Goal: Task Accomplishment & Management: Use online tool/utility

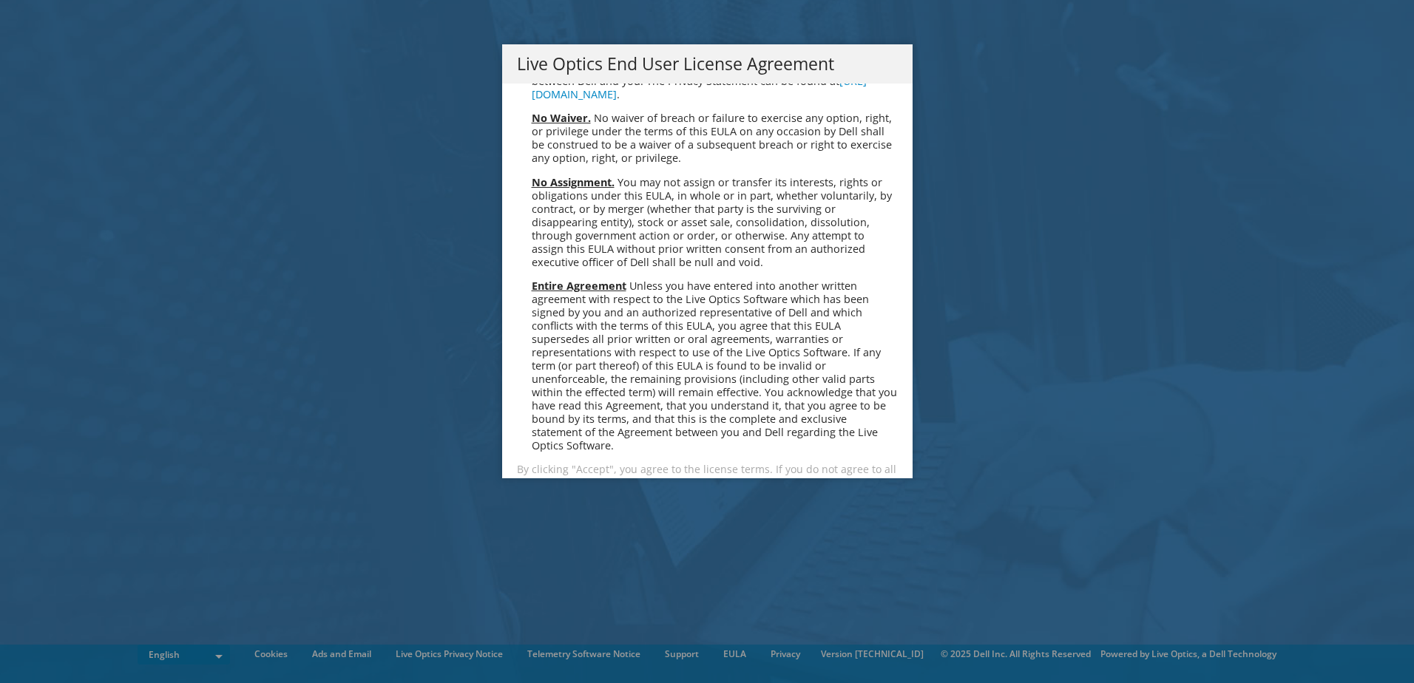
scroll to position [5592, 0]
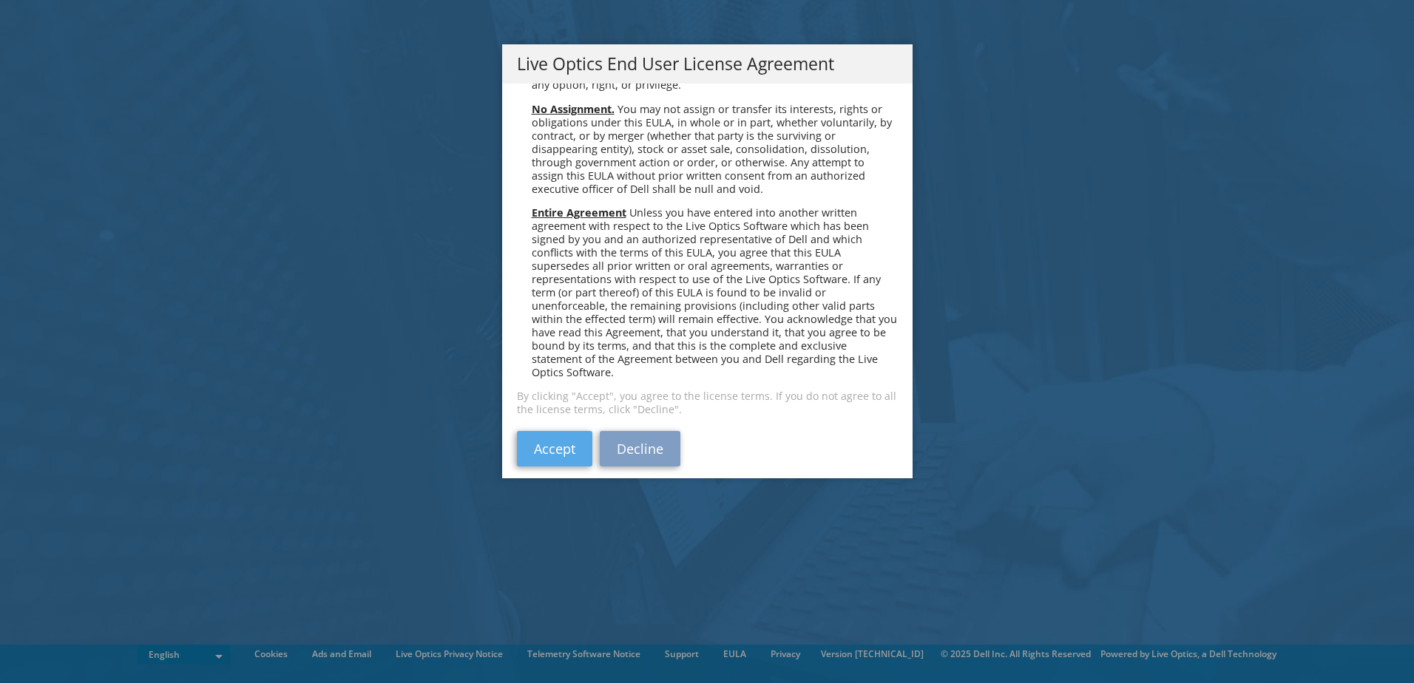
drag, startPoint x: 556, startPoint y: 416, endPoint x: 564, endPoint y: 433, distance: 18.9
click at [557, 418] on div "Please read the following License Agreement. You must accept the terms of this …" at bounding box center [707, 281] width 410 height 395
click at [569, 436] on link "Accept" at bounding box center [554, 448] width 75 height 35
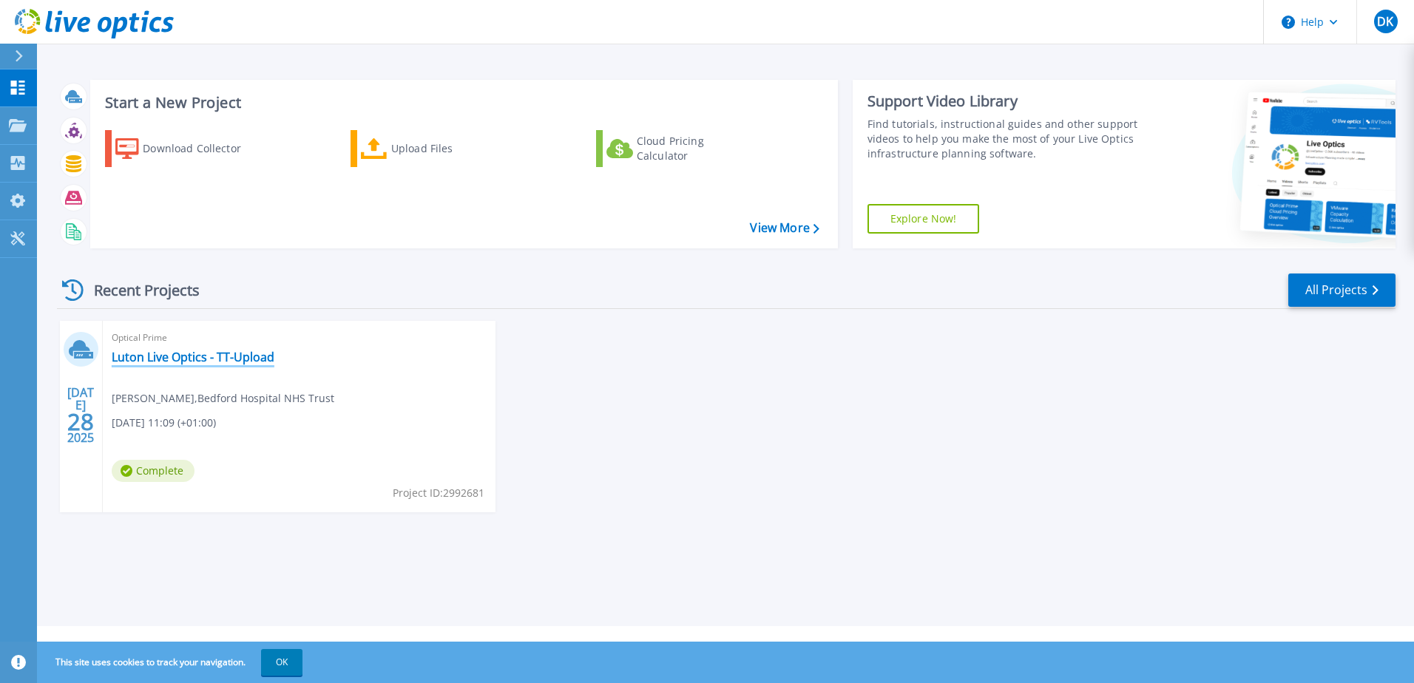
click at [190, 359] on link "Luton Live Optics - TT-Upload" at bounding box center [193, 357] width 163 height 15
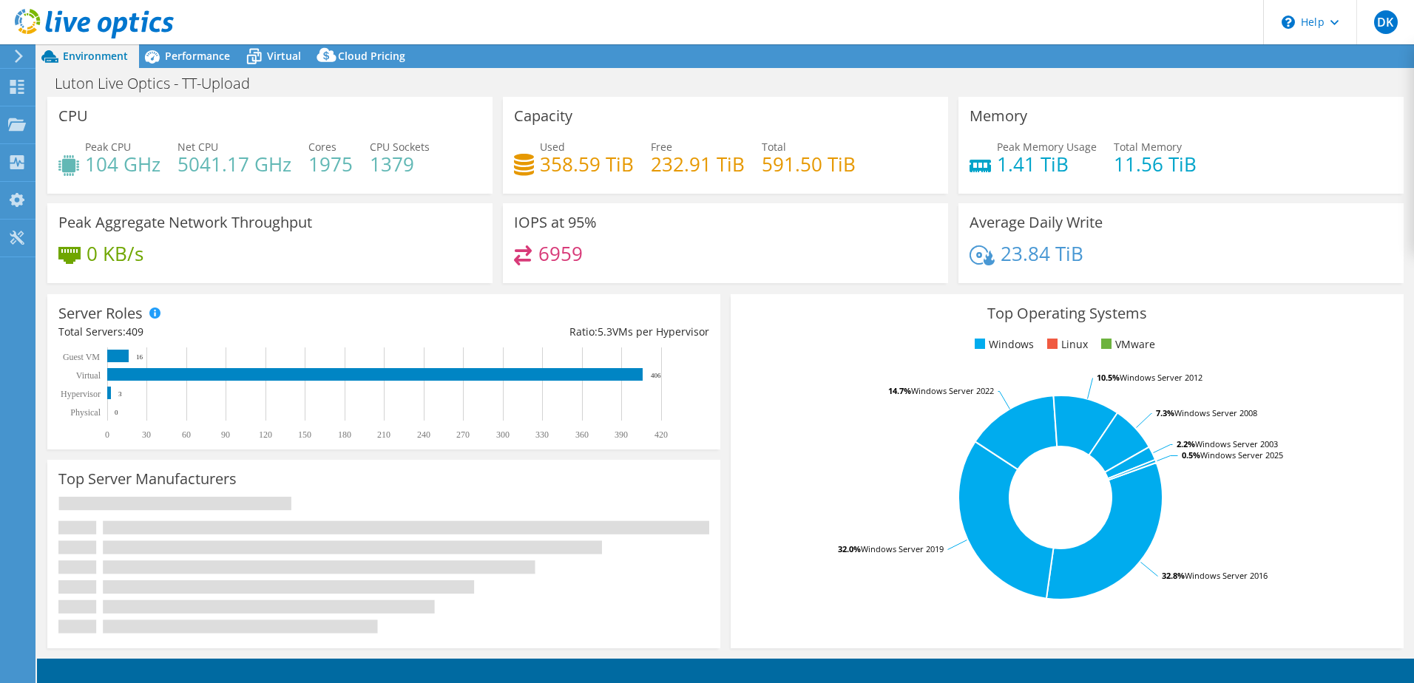
select select "EULondon"
select select "GBP"
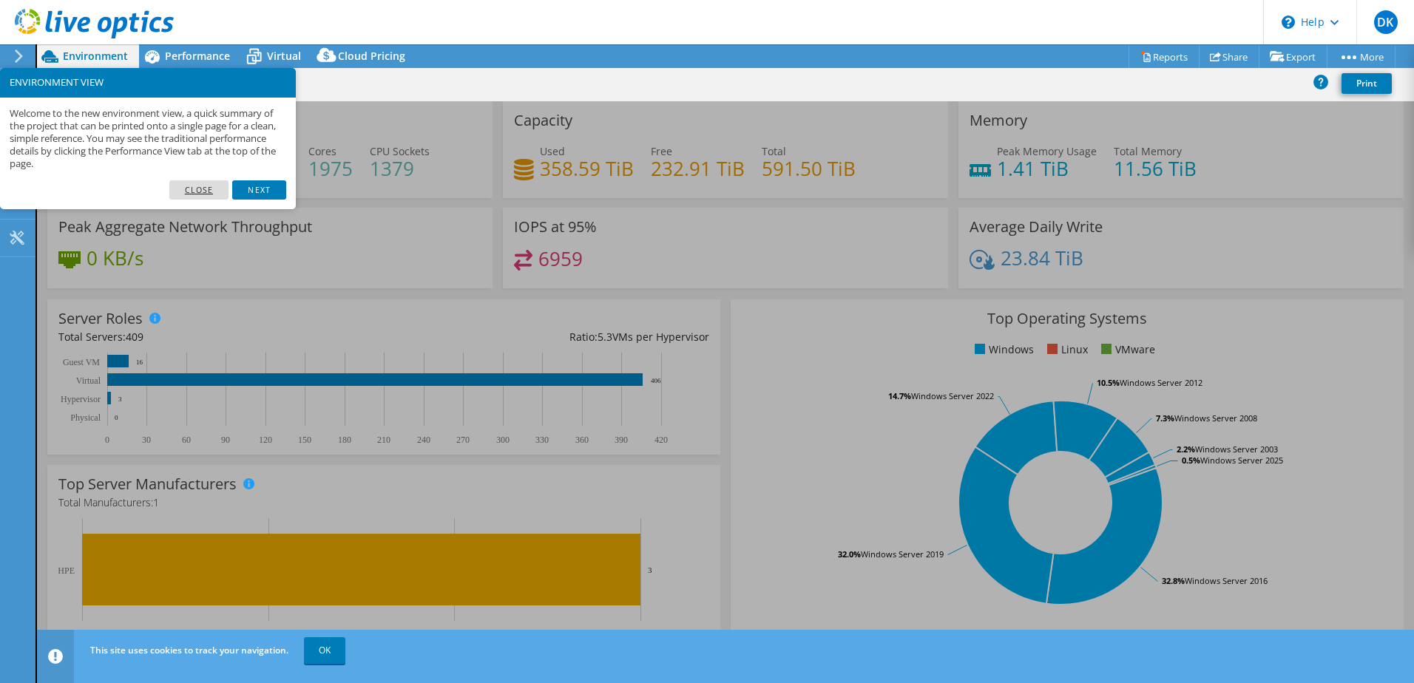
click at [203, 187] on link "Close" at bounding box center [199, 189] width 60 height 19
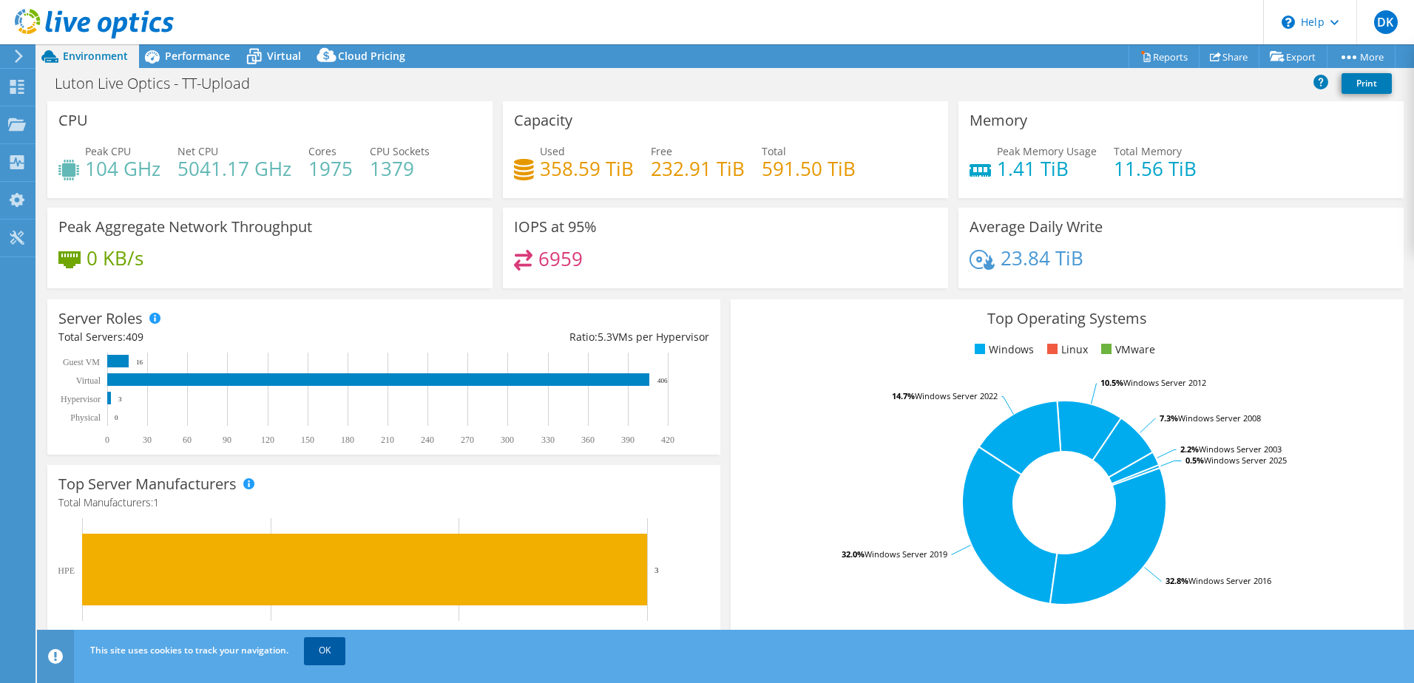
click at [328, 655] on link "OK" at bounding box center [324, 650] width 41 height 27
